Goal: Information Seeking & Learning: Find specific fact

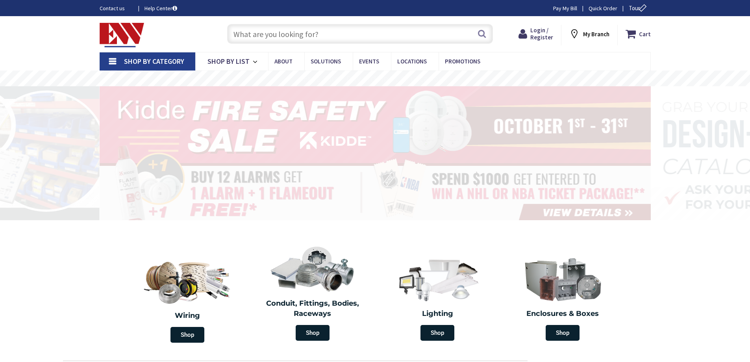
click at [374, 38] on input "text" at bounding box center [360, 34] width 266 height 20
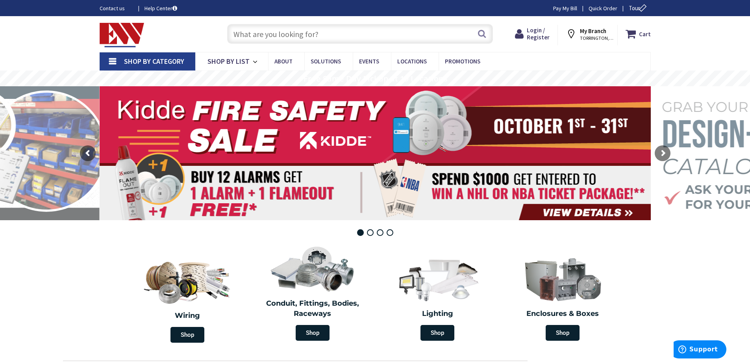
click at [383, 37] on input "text" at bounding box center [360, 34] width 266 height 20
type input "W+200MLCNC"
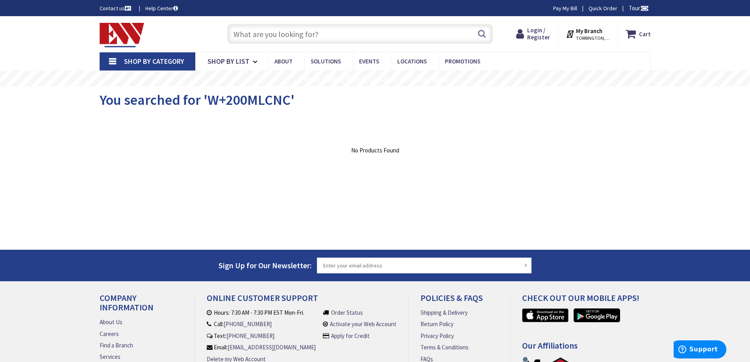
click at [341, 31] on input "text" at bounding box center [360, 34] width 266 height 20
paste input "E50DN29"
type input "E50DN29"
click at [308, 31] on input "text" at bounding box center [360, 34] width 266 height 20
paste input "E50DN29"
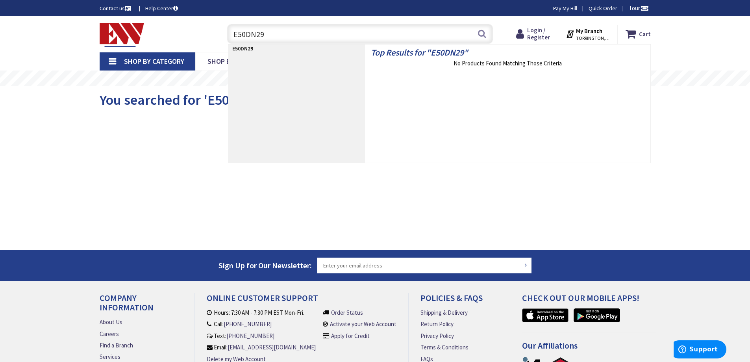
click at [320, 35] on input "E50DN29" at bounding box center [360, 34] width 266 height 20
click at [445, 37] on input "E50DN29" at bounding box center [360, 34] width 266 height 20
click at [445, 36] on input "E50DN29" at bounding box center [360, 34] width 266 height 20
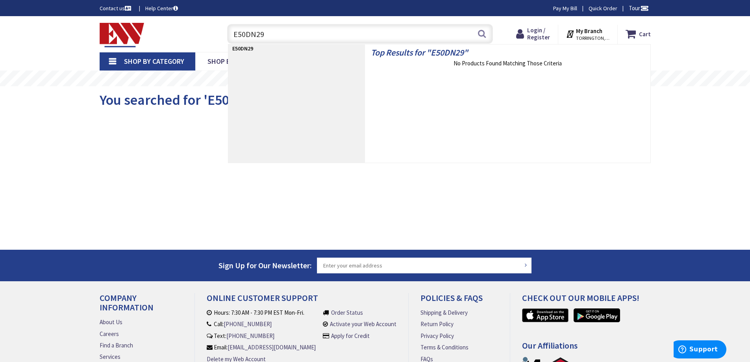
paste input "S3Y2"
click at [294, 39] on input "E50DS3Y2" at bounding box center [360, 34] width 266 height 20
paste input "N1"
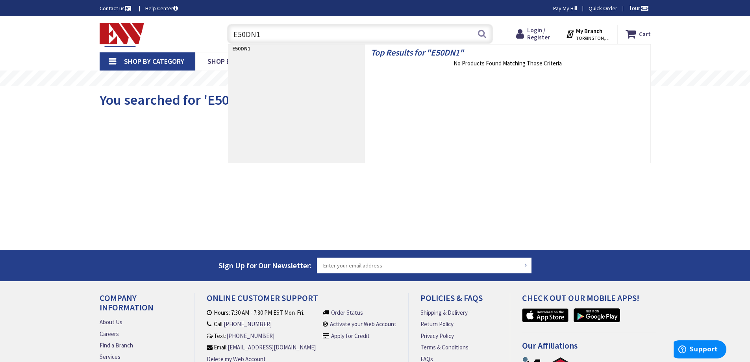
click at [371, 36] on input "E50DN1" at bounding box center [360, 34] width 266 height 20
paste input "S39Y"
click at [332, 44] on p "E50DS39Y1" at bounding box center [296, 48] width 137 height 8
click at [337, 33] on input "E50DS39Y1" at bounding box center [360, 34] width 266 height 20
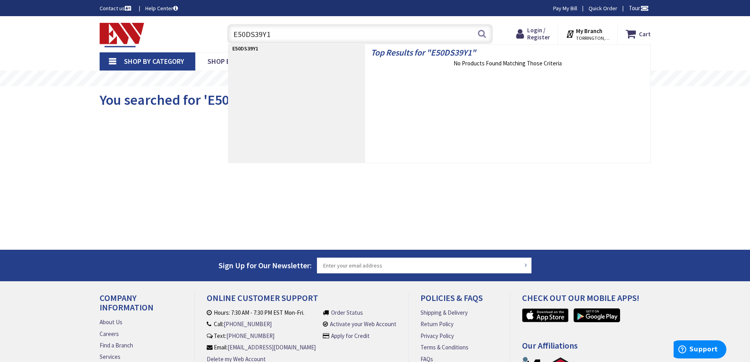
click at [337, 33] on input "E50DS39Y1" at bounding box center [360, 34] width 266 height 20
paste input "Y2"
click at [263, 41] on input "E50DS3Y2" at bounding box center [360, 34] width 266 height 20
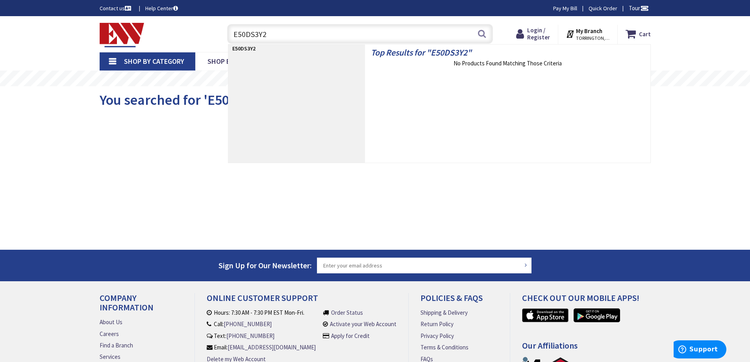
paste input "4"
type input "E50DS4"
click at [321, 35] on input "E50DS4" at bounding box center [360, 34] width 266 height 20
click at [699, 218] on div "Skip to Content Toggle Nav E50DS4 E50DS4 Search Cart My Cart Close" at bounding box center [375, 223] width 750 height 414
